Goal: Navigation & Orientation: Find specific page/section

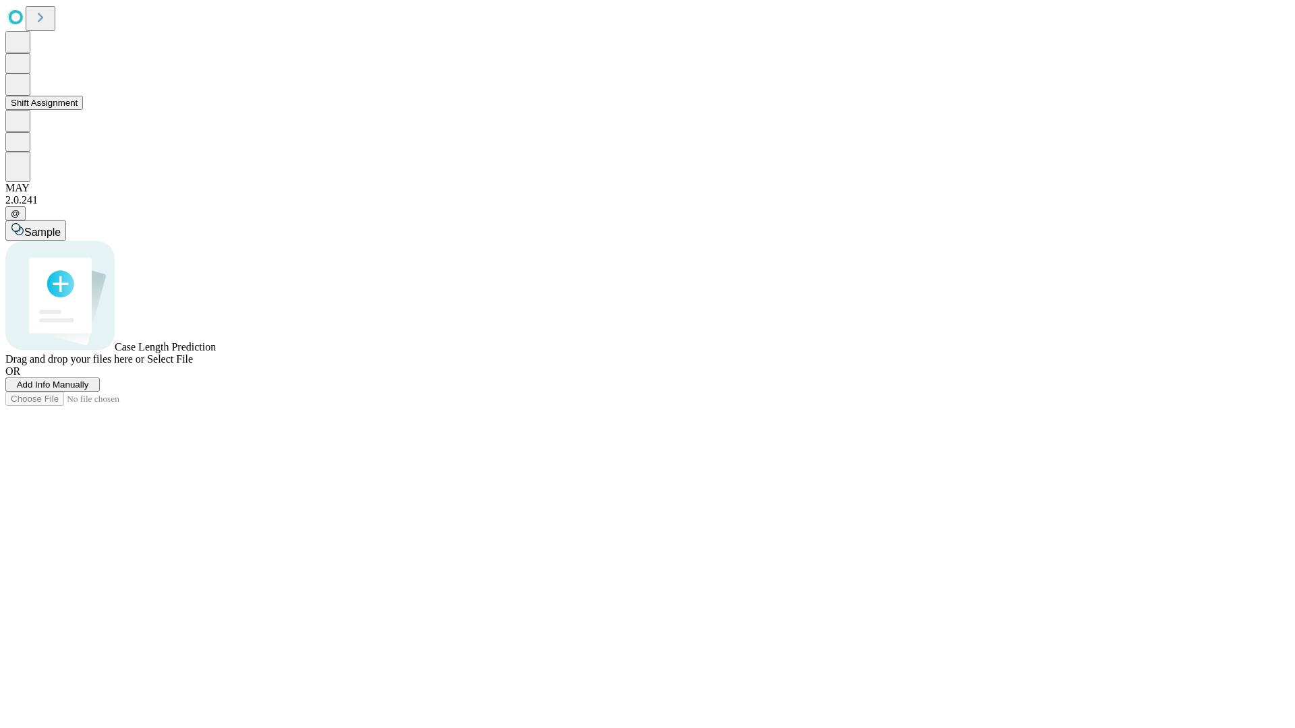
click at [83, 110] on button "Shift Assignment" at bounding box center [44, 103] width 78 height 14
